Goal: Information Seeking & Learning: Learn about a topic

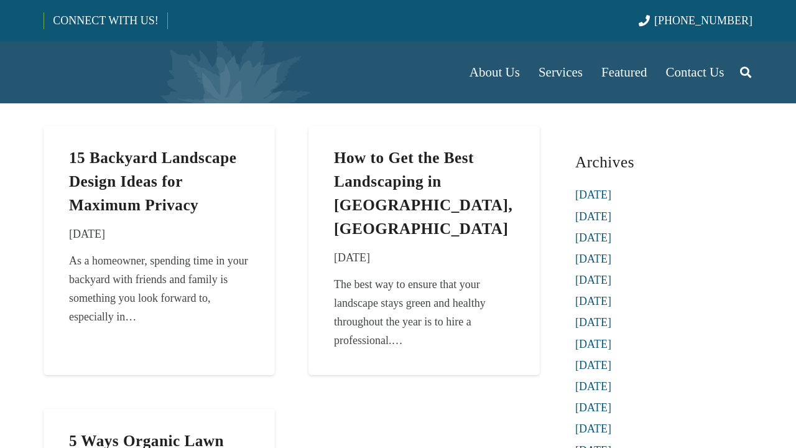
scroll to position [62, 0]
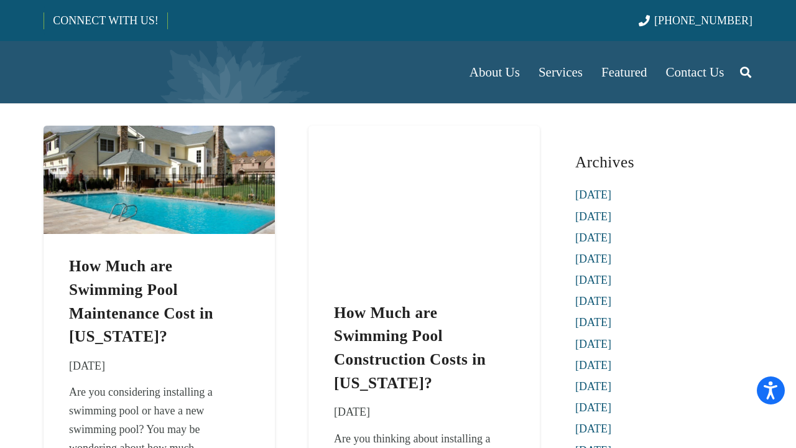
scroll to position [62, 0]
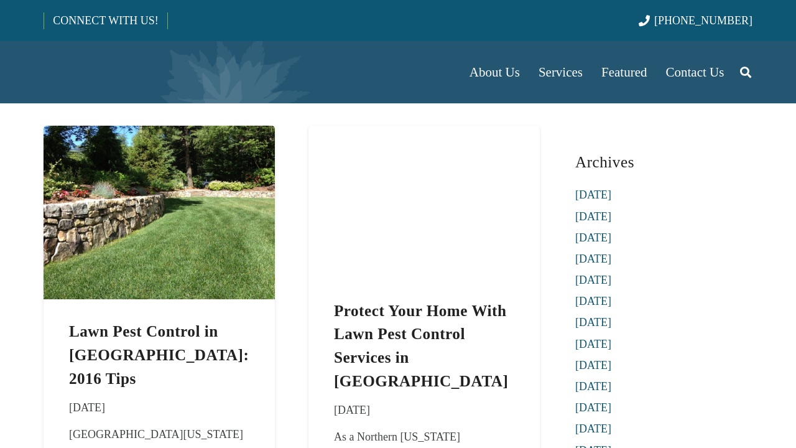
scroll to position [62, 0]
